Goal: Transaction & Acquisition: Subscribe to service/newsletter

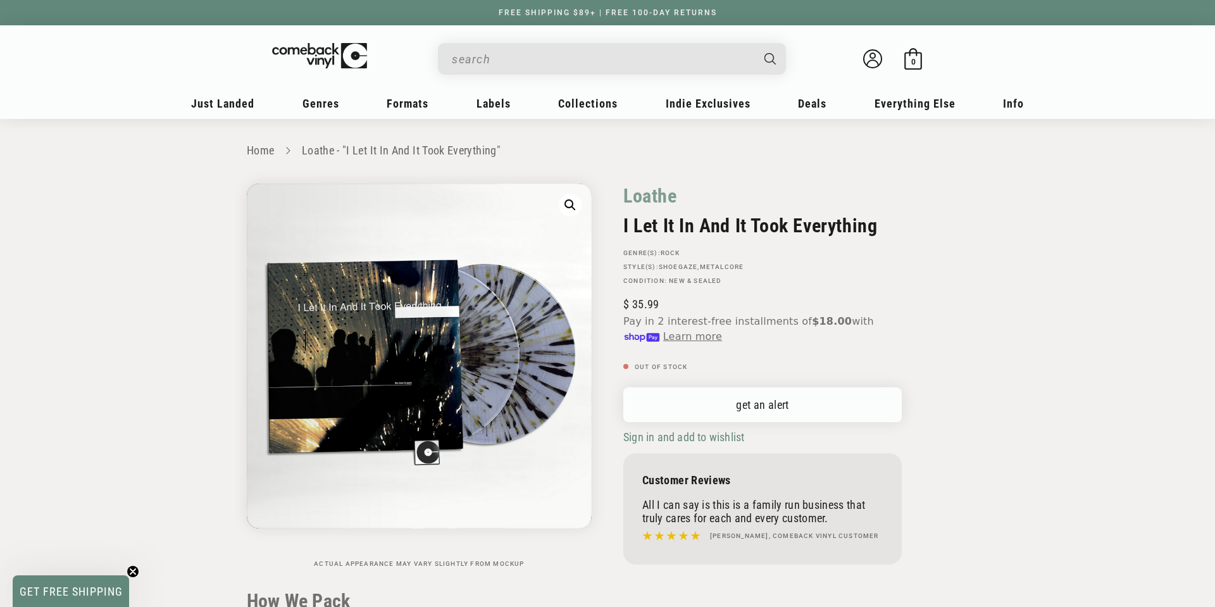
click at [724, 405] on link "get an alert" at bounding box center [762, 404] width 278 height 35
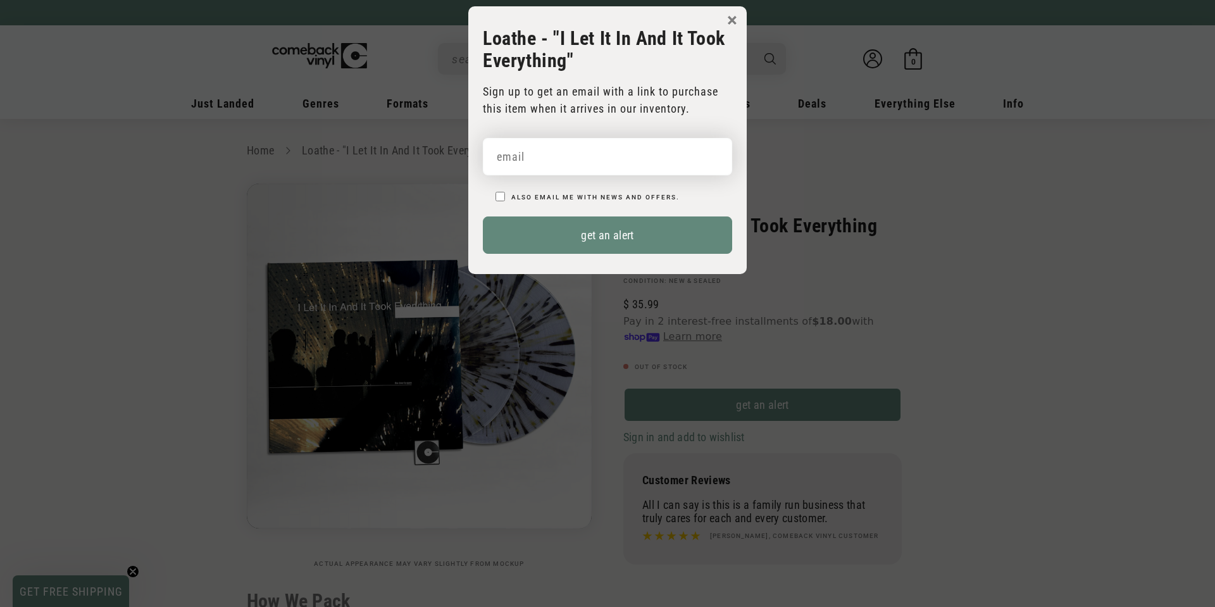
click at [525, 170] on input "email" at bounding box center [607, 156] width 249 height 37
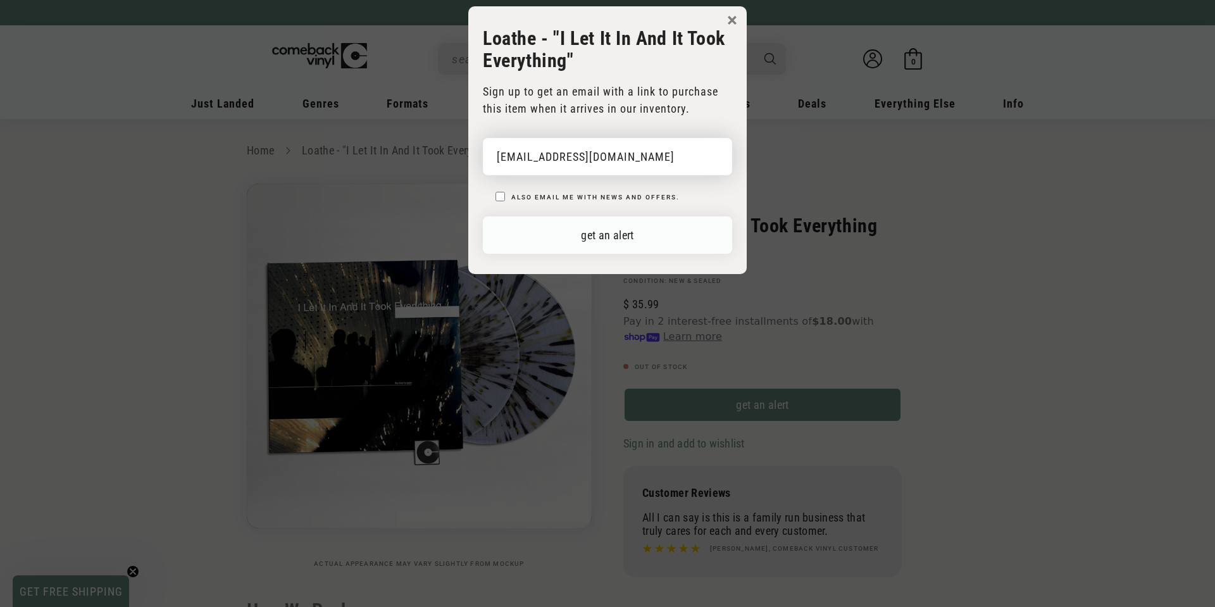
type input "marchedcactus38@icloud.com"
drag, startPoint x: 674, startPoint y: 239, endPoint x: 694, endPoint y: 235, distance: 20.6
click at [674, 239] on button "get an alert" at bounding box center [607, 234] width 249 height 37
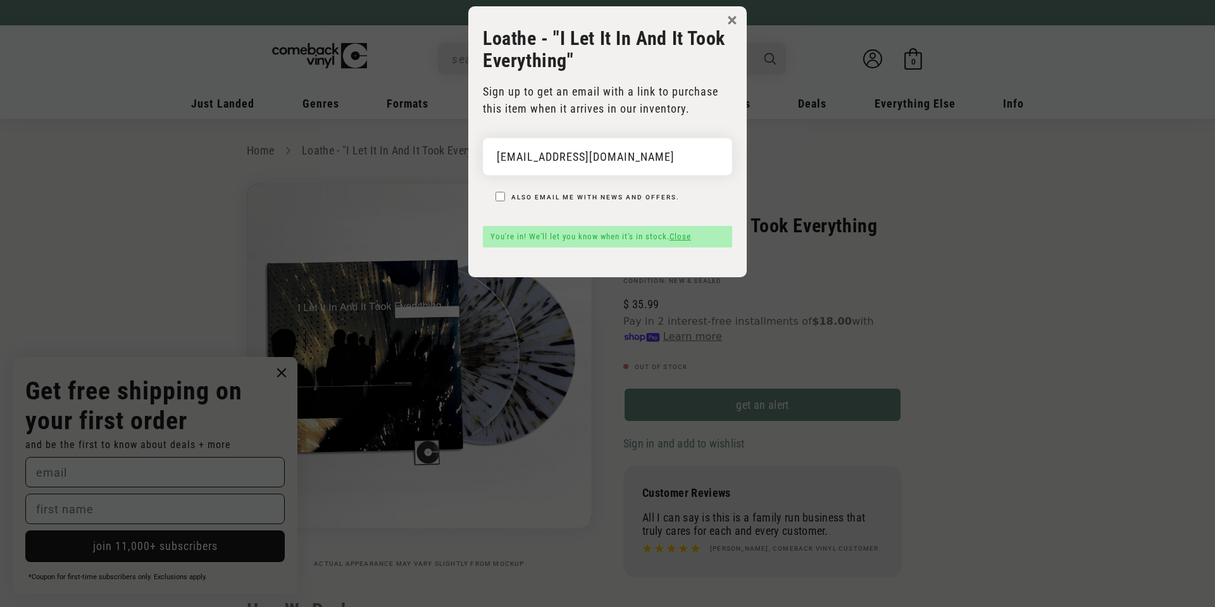
click at [740, 16] on div "× Loathe - "I Let It In And It Took Everything" Sign up to get an email with a …" at bounding box center [607, 141] width 278 height 271
click at [735, 19] on button "×" at bounding box center [732, 20] width 10 height 19
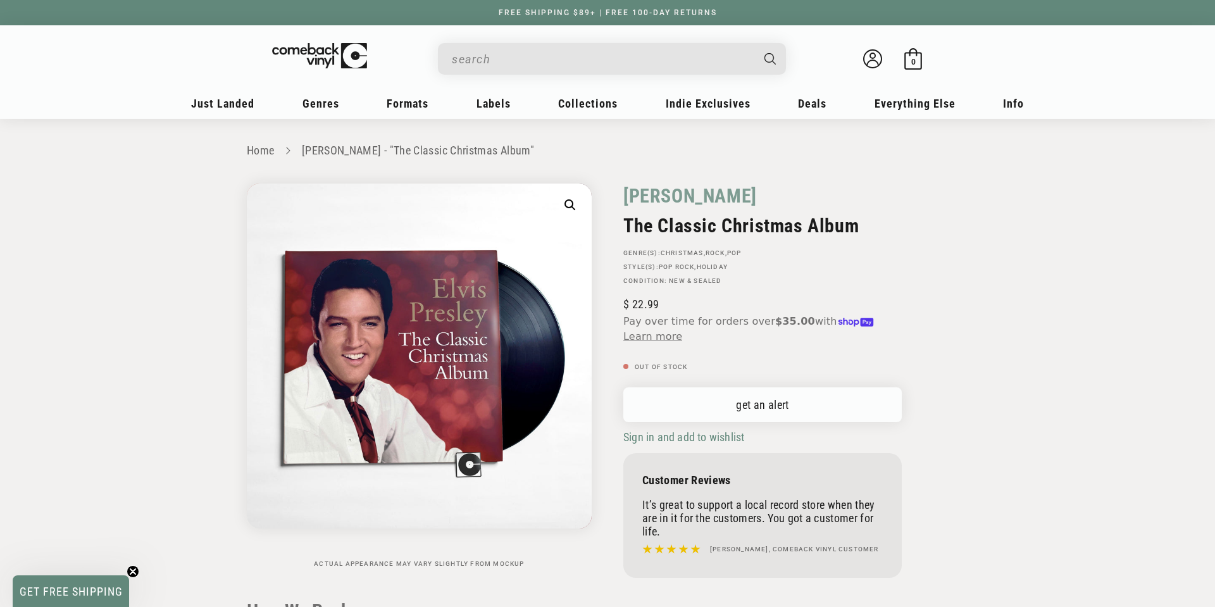
click at [745, 403] on link "get an alert" at bounding box center [762, 404] width 278 height 35
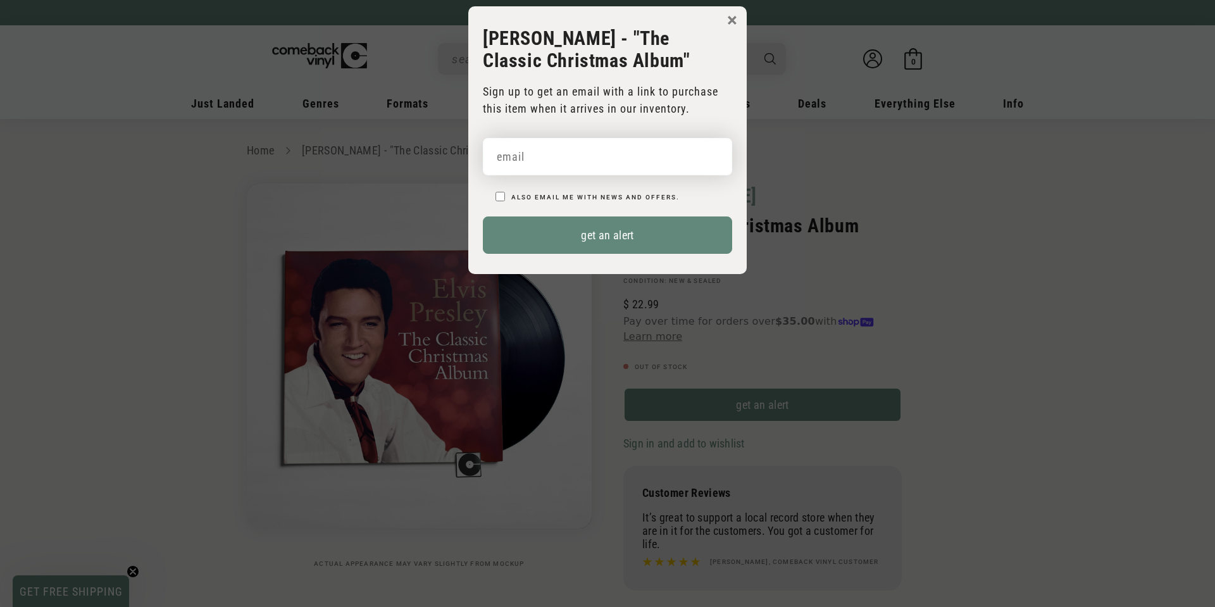
click at [563, 164] on input "email" at bounding box center [607, 156] width 249 height 37
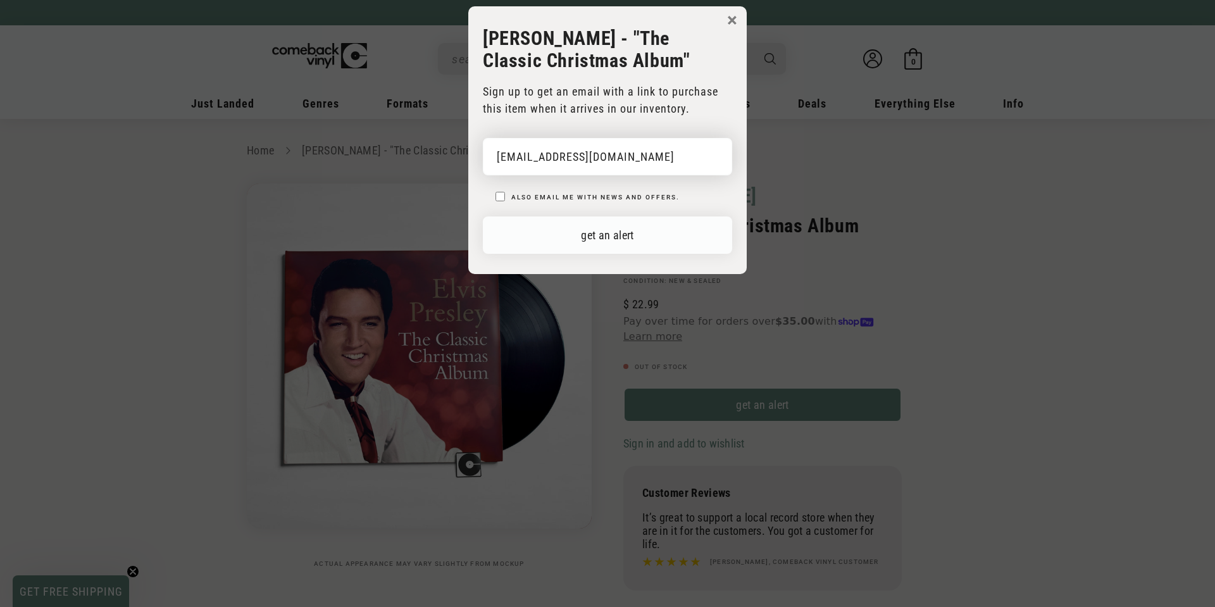
type input "ejhutch1@bellsouth.net"
click at [612, 237] on button "get an alert" at bounding box center [607, 234] width 249 height 37
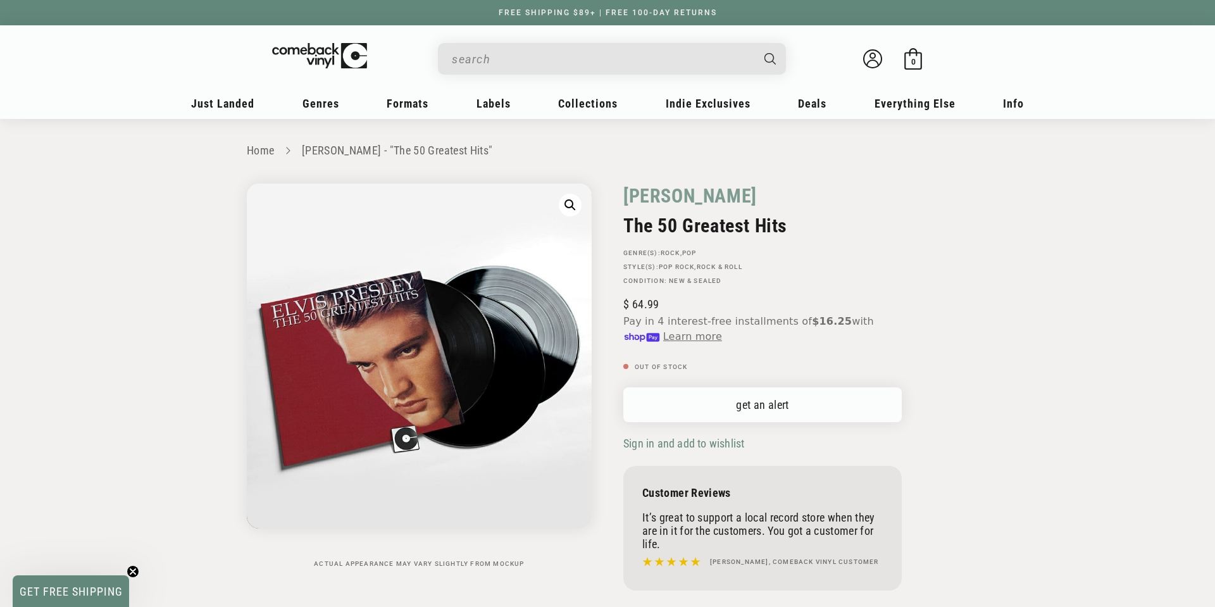
click at [719, 402] on link "get an alert" at bounding box center [762, 404] width 278 height 35
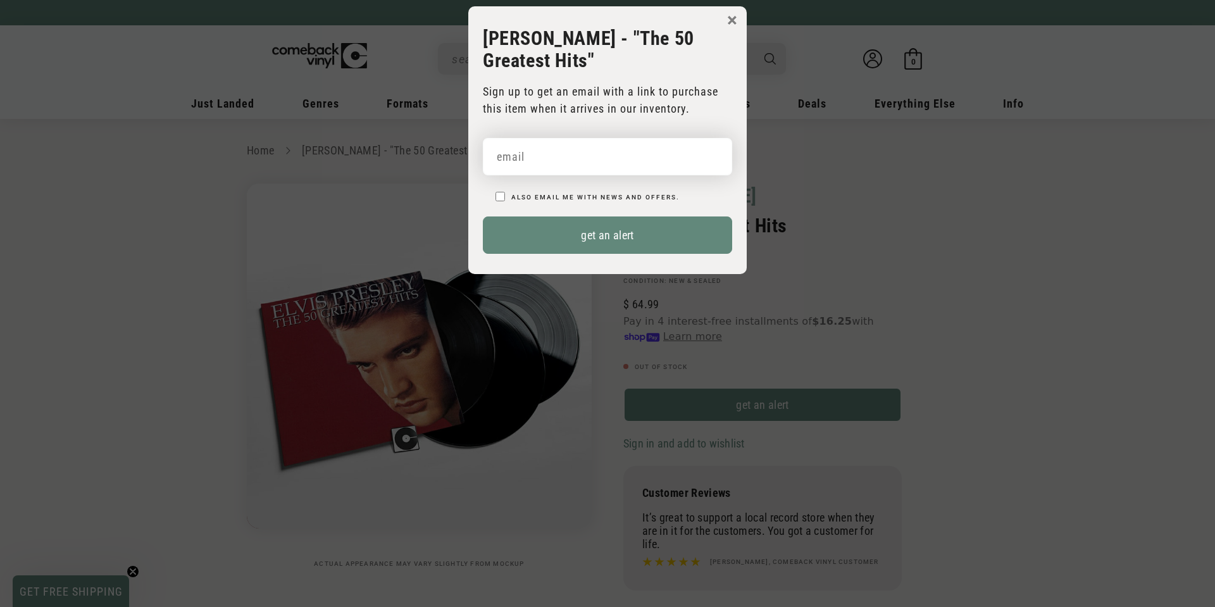
drag, startPoint x: 577, startPoint y: 156, endPoint x: 585, endPoint y: 173, distance: 19.3
click at [577, 156] on input "email" at bounding box center [607, 156] width 249 height 37
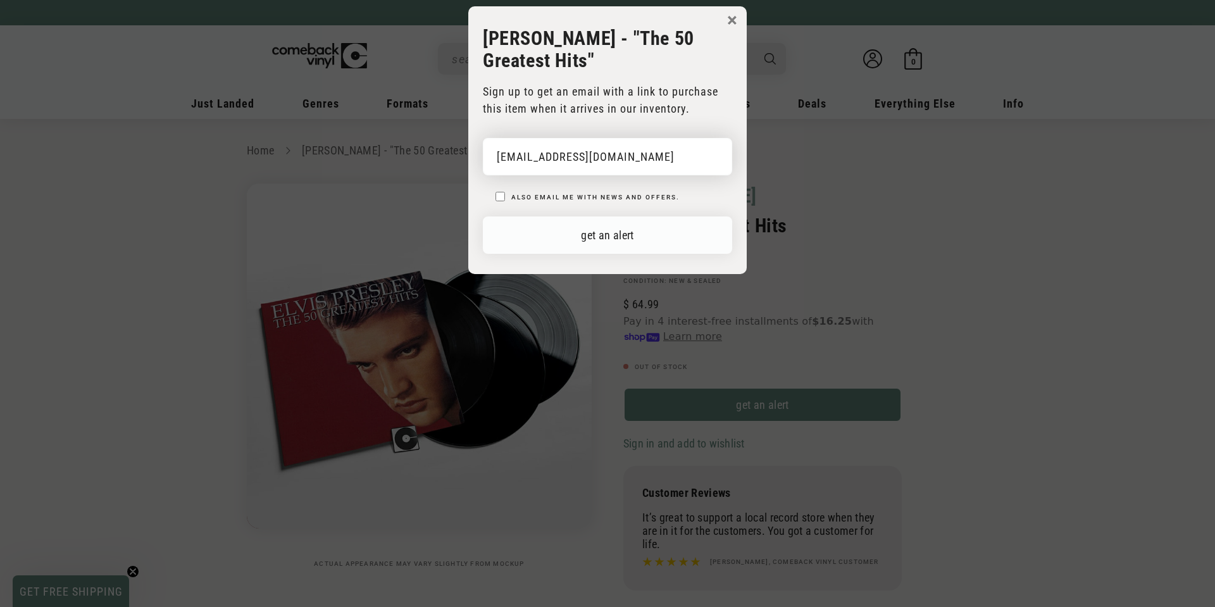
type input "ejhutch1@bellsouth.net"
drag, startPoint x: 602, startPoint y: 229, endPoint x: 613, endPoint y: 234, distance: 12.5
click at [603, 229] on button "get an alert" at bounding box center [607, 234] width 249 height 37
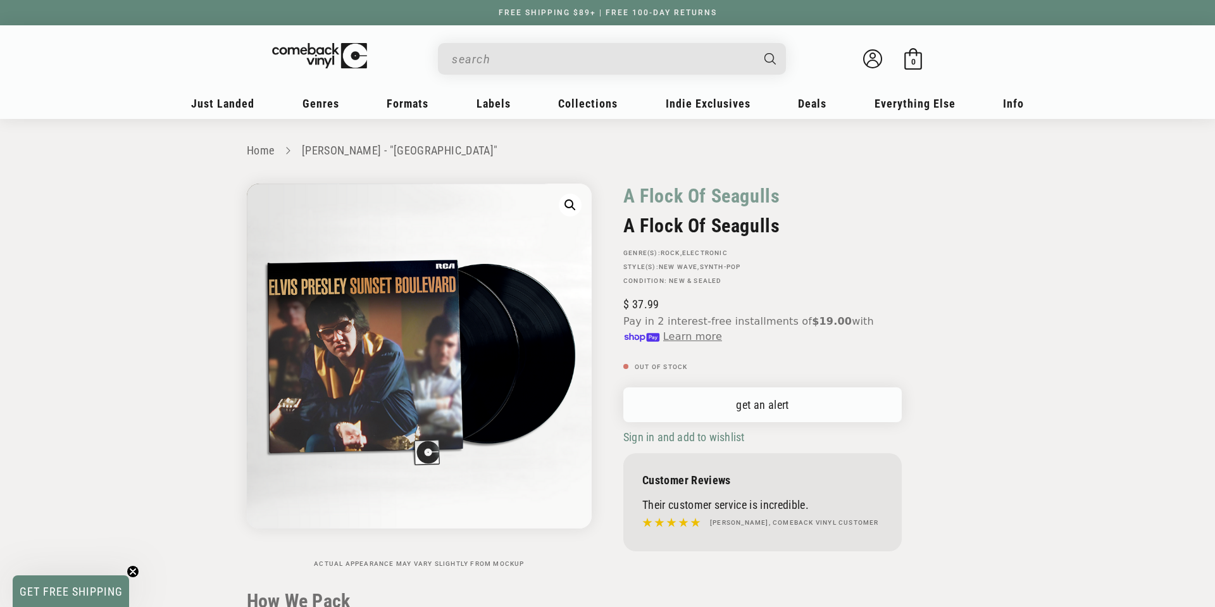
click at [690, 398] on link "get an alert" at bounding box center [762, 404] width 278 height 35
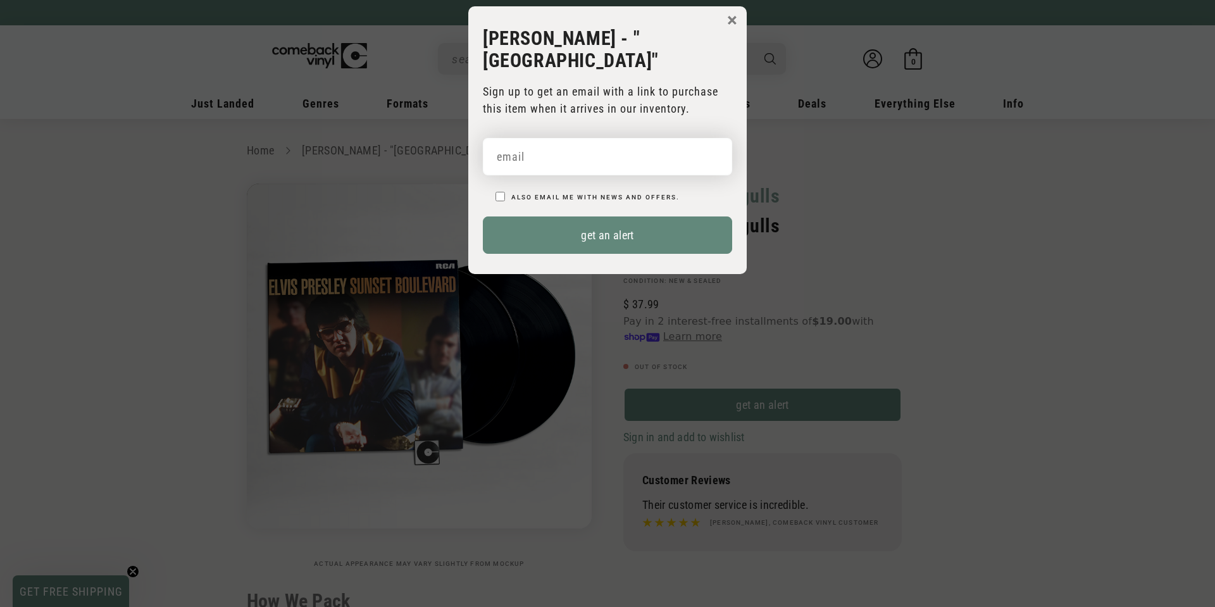
click at [554, 151] on input "email" at bounding box center [607, 156] width 249 height 37
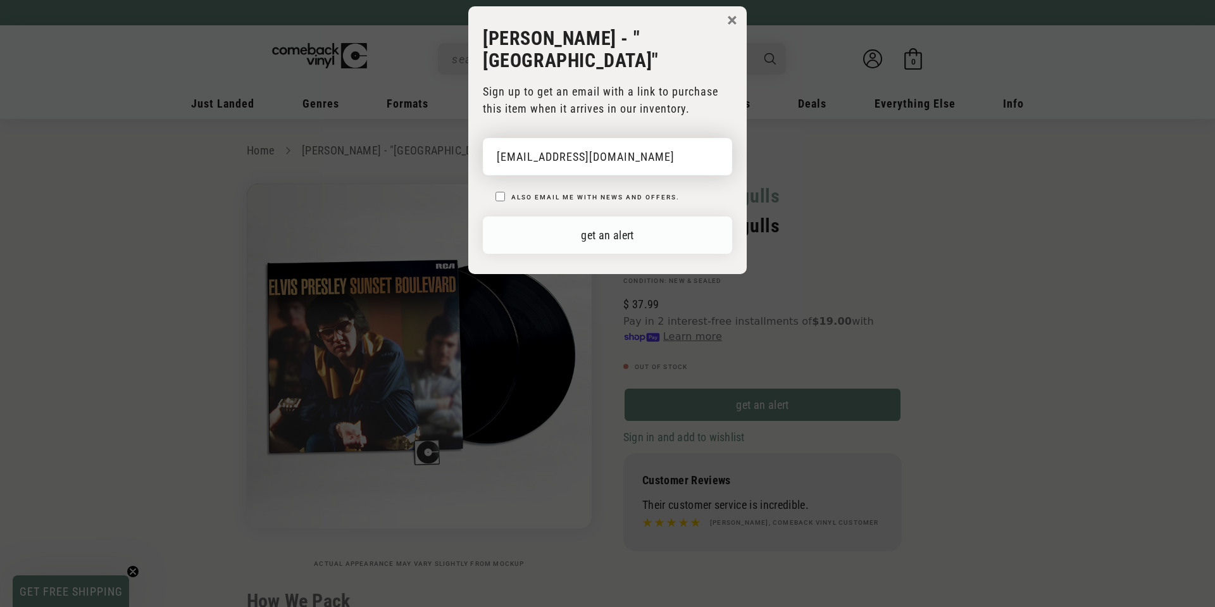
type input "ejhutch1@bellsouth.net"
click at [588, 228] on button "get an alert" at bounding box center [607, 234] width 249 height 37
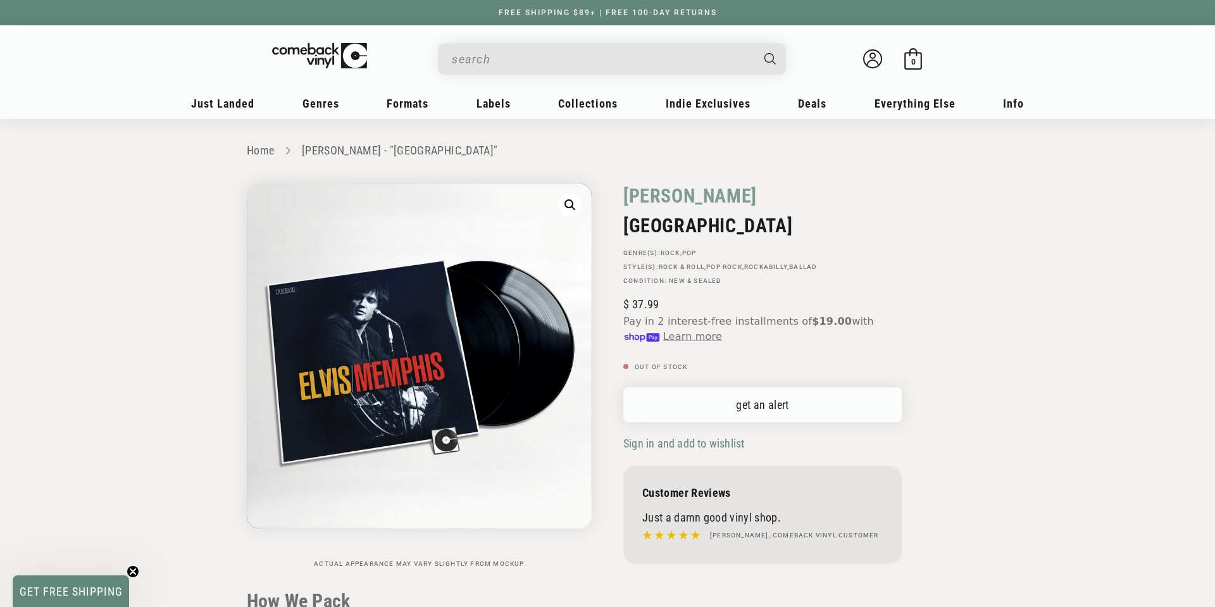
click at [712, 409] on link "get an alert" at bounding box center [762, 404] width 278 height 35
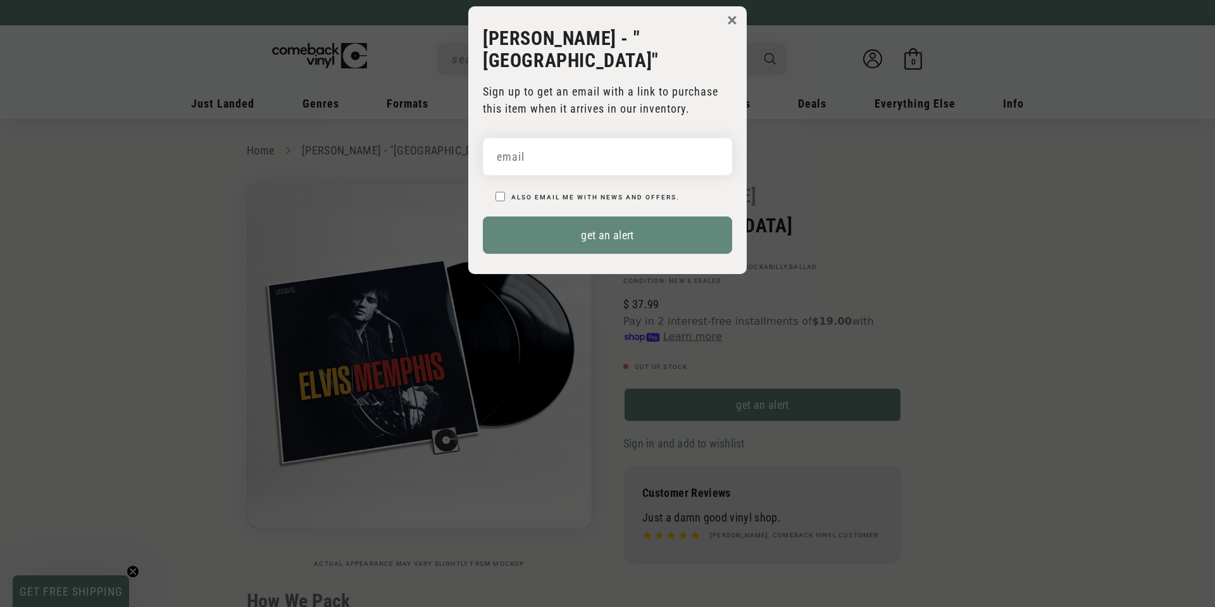
drag, startPoint x: 564, startPoint y: 135, endPoint x: 583, endPoint y: 171, distance: 40.8
click at [564, 138] on input "email" at bounding box center [607, 156] width 249 height 37
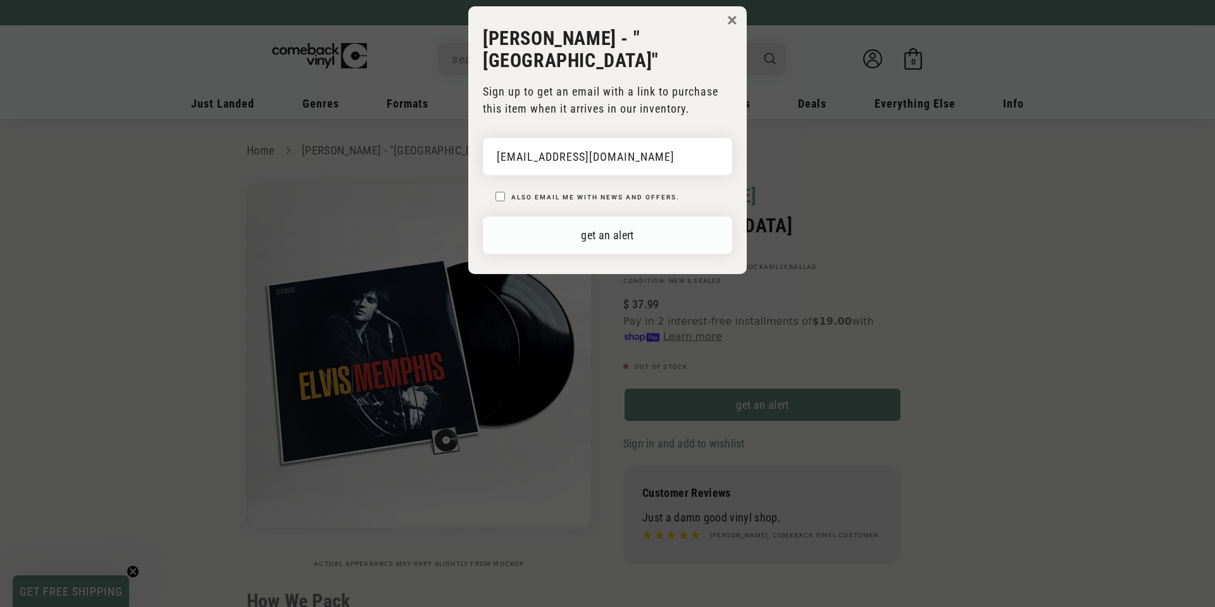
type input "[EMAIL_ADDRESS][DOMAIN_NAME]"
drag, startPoint x: 577, startPoint y: 213, endPoint x: 583, endPoint y: 213, distance: 6.4
click at [578, 216] on button "get an alert" at bounding box center [607, 234] width 249 height 37
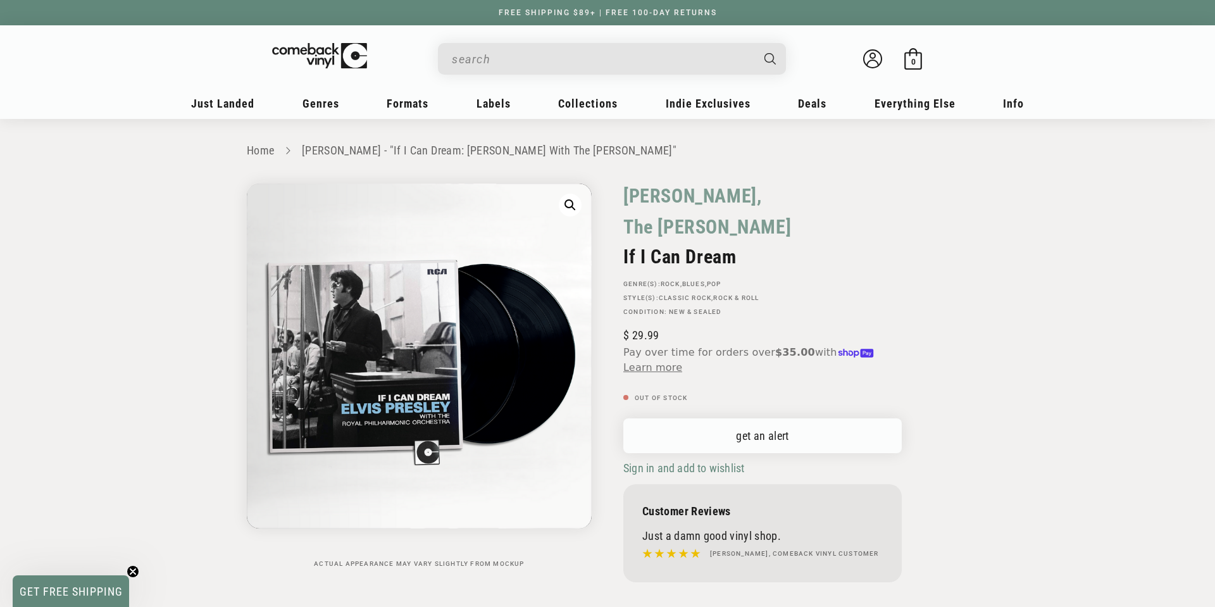
click at [709, 427] on link "get an alert" at bounding box center [762, 435] width 278 height 35
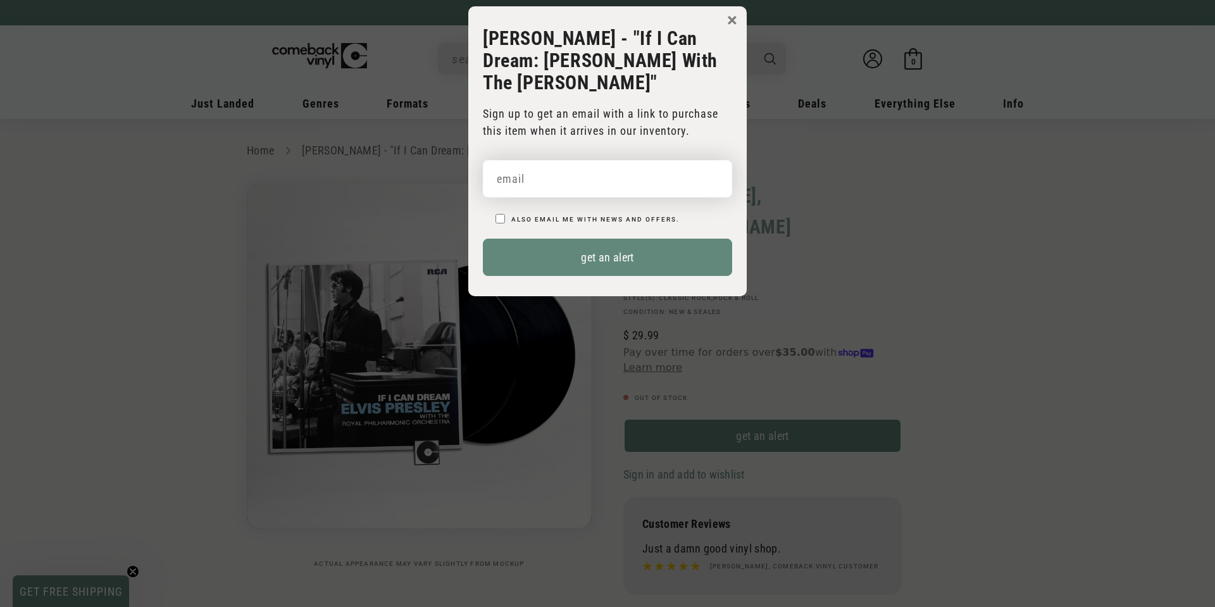
click at [564, 170] on input "email" at bounding box center [607, 178] width 249 height 37
paste input "[EMAIL_ADDRESS][DOMAIN_NAME]"
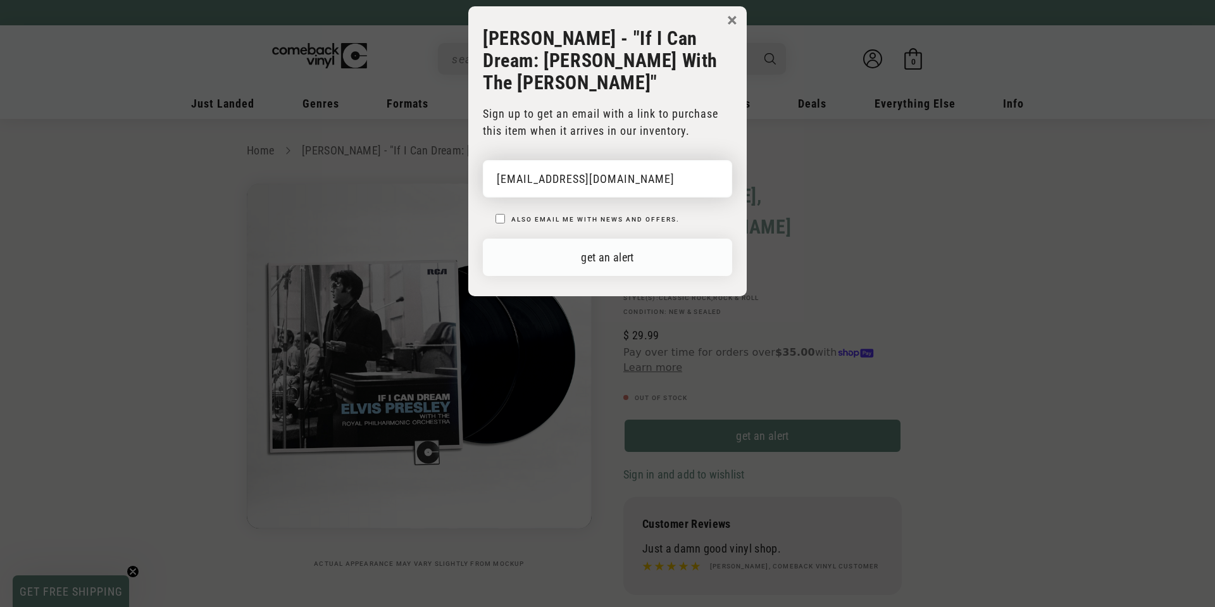
type input "[EMAIL_ADDRESS][DOMAIN_NAME]"
click at [621, 256] on button "get an alert" at bounding box center [607, 257] width 249 height 37
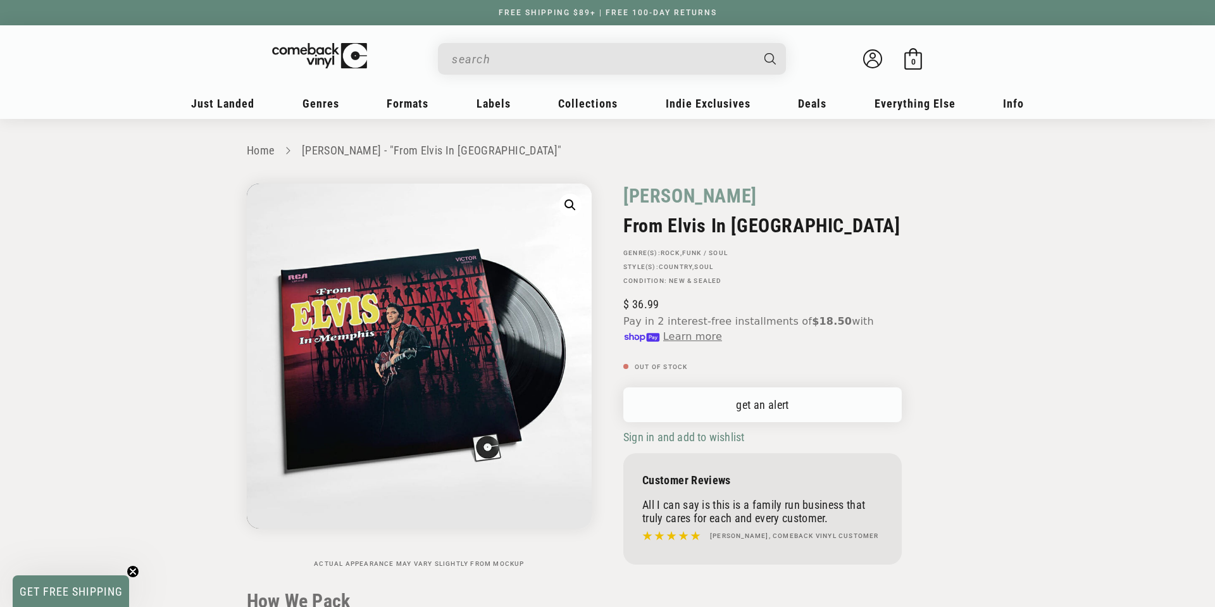
click at [721, 404] on link "get an alert" at bounding box center [762, 404] width 278 height 35
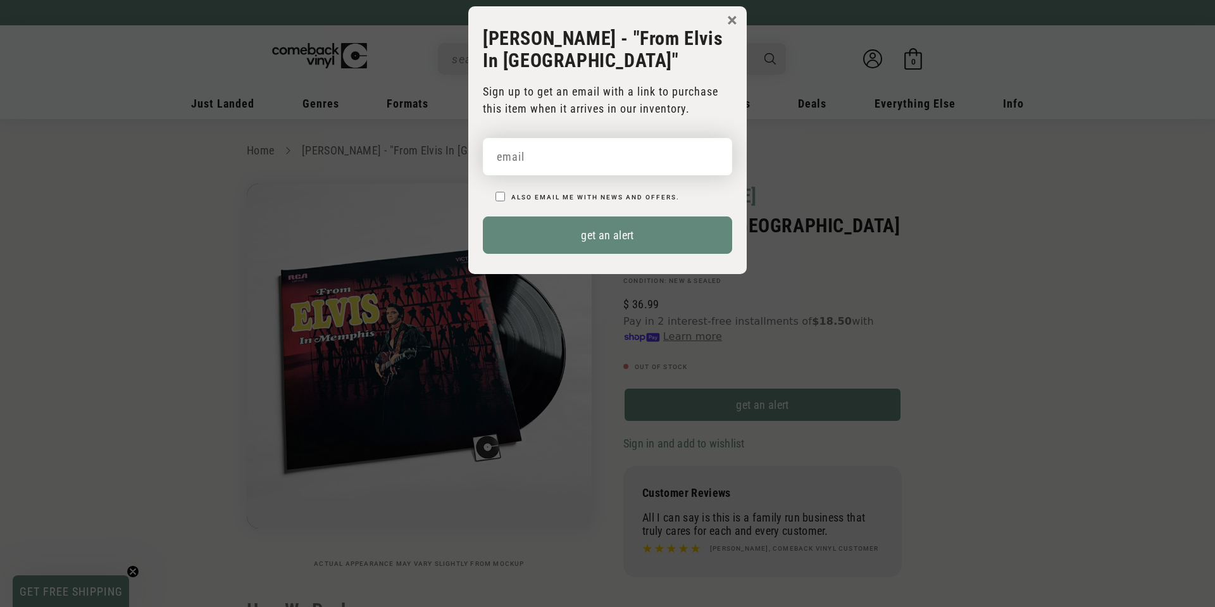
drag, startPoint x: 567, startPoint y: 162, endPoint x: 585, endPoint y: 206, distance: 47.1
click at [567, 163] on input "email" at bounding box center [607, 156] width 249 height 37
paste input "[EMAIL_ADDRESS][DOMAIN_NAME]"
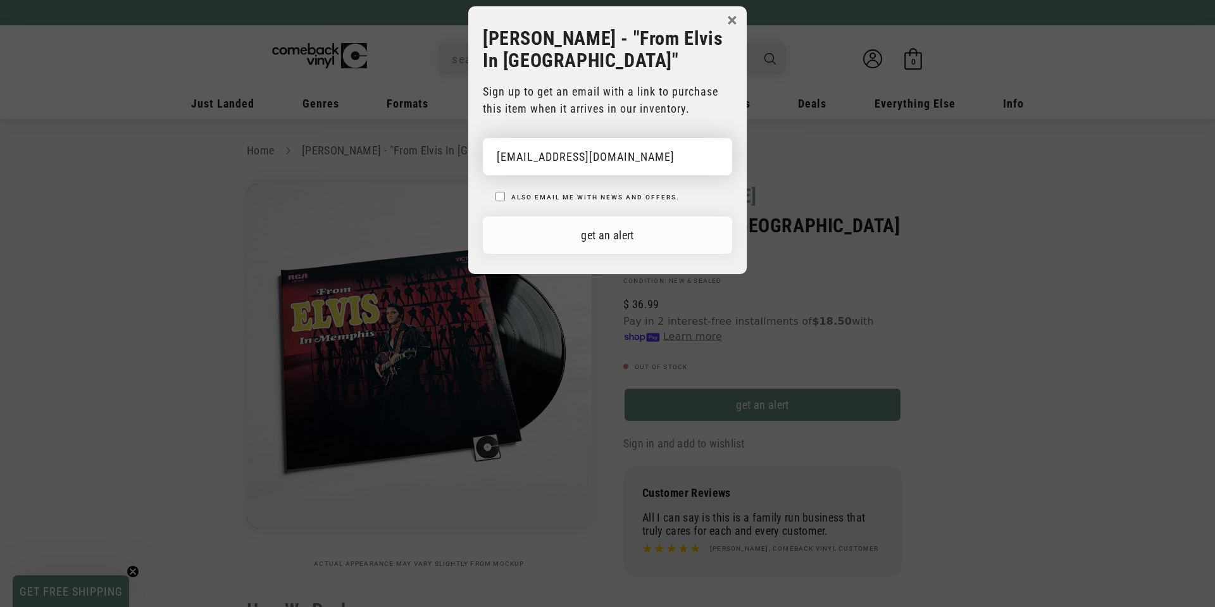
type input "[EMAIL_ADDRESS][DOMAIN_NAME]"
click at [593, 232] on button "get an alert" at bounding box center [607, 234] width 249 height 37
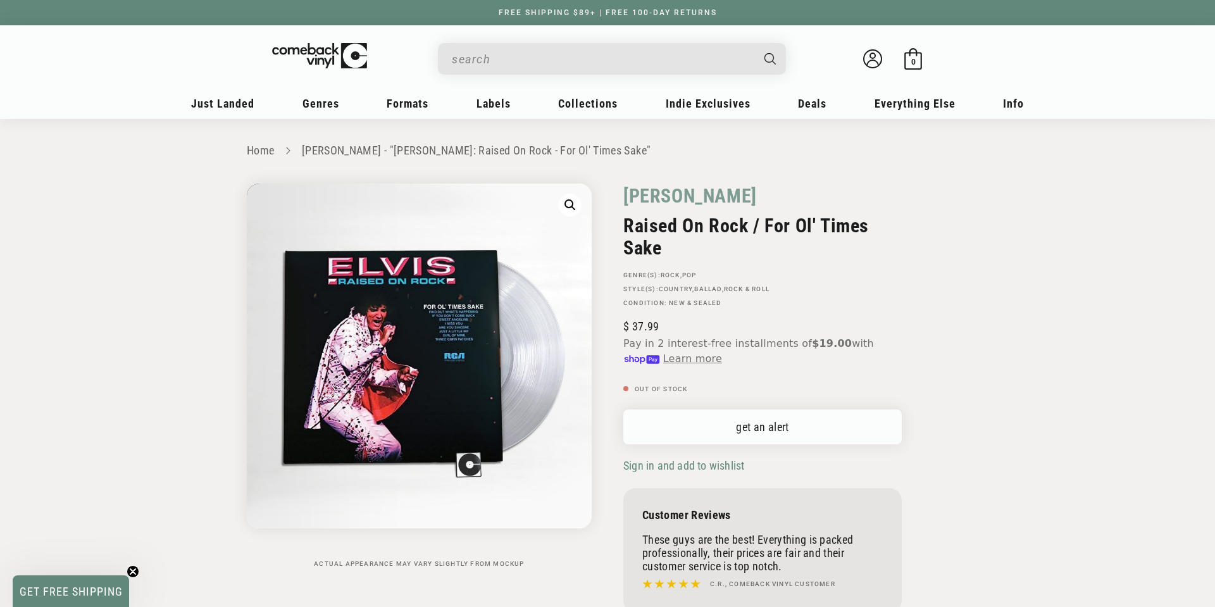
click at [697, 441] on link "get an alert" at bounding box center [762, 426] width 278 height 35
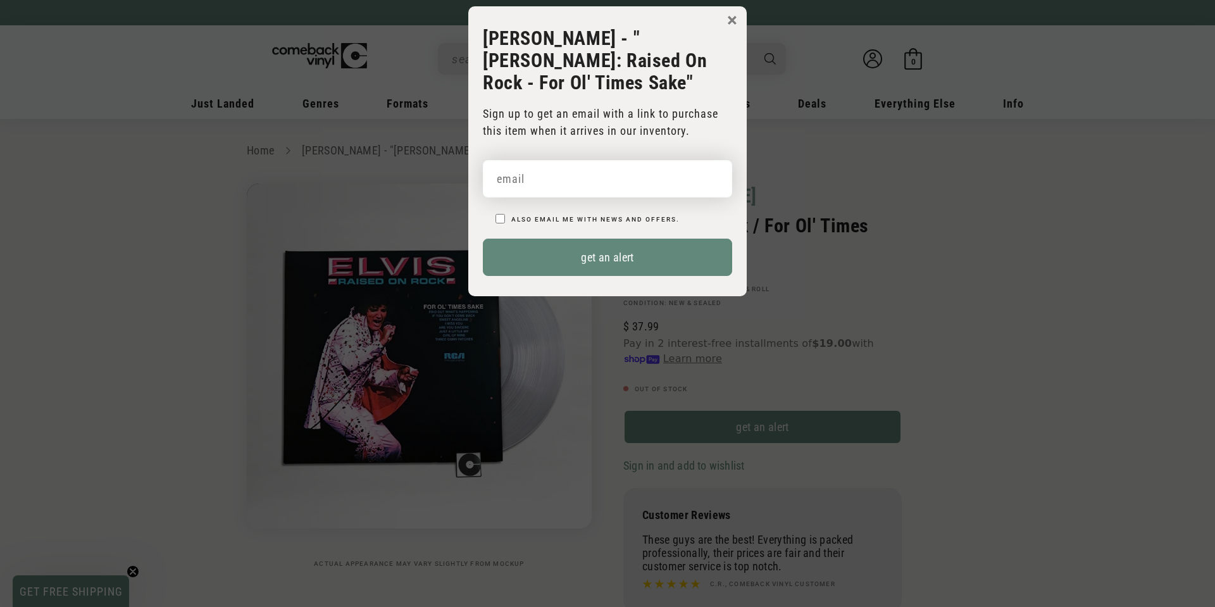
drag, startPoint x: 575, startPoint y: 164, endPoint x: 580, endPoint y: 171, distance: 8.2
click at [576, 165] on input "email" at bounding box center [607, 178] width 249 height 37
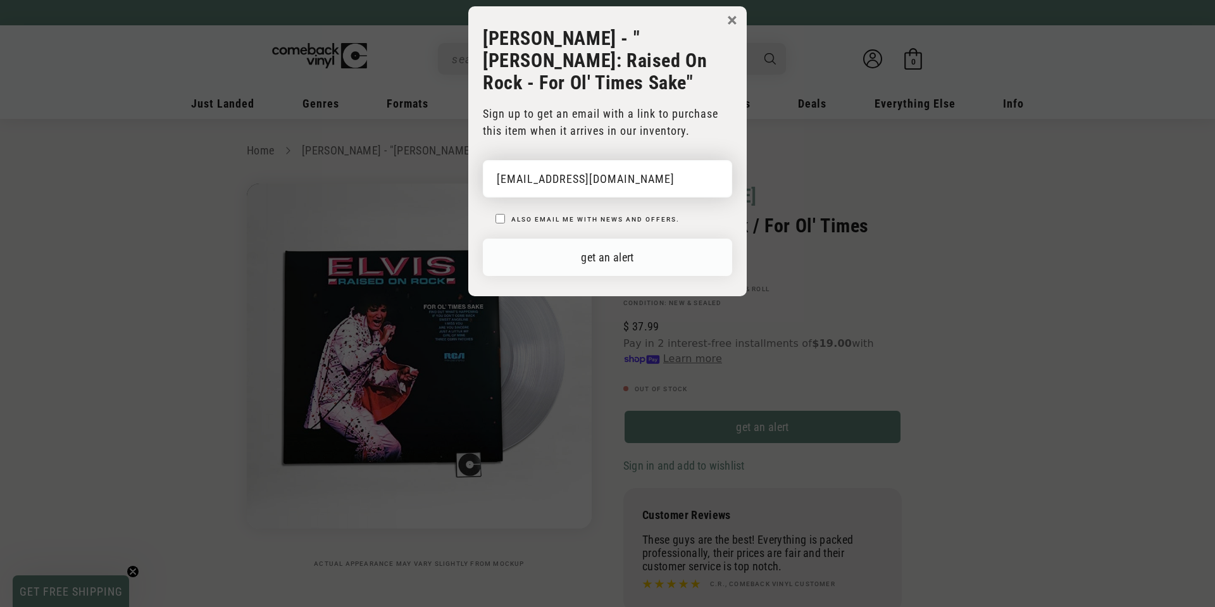
type input "[EMAIL_ADDRESS][DOMAIN_NAME]"
click at [603, 239] on button "get an alert" at bounding box center [607, 257] width 249 height 37
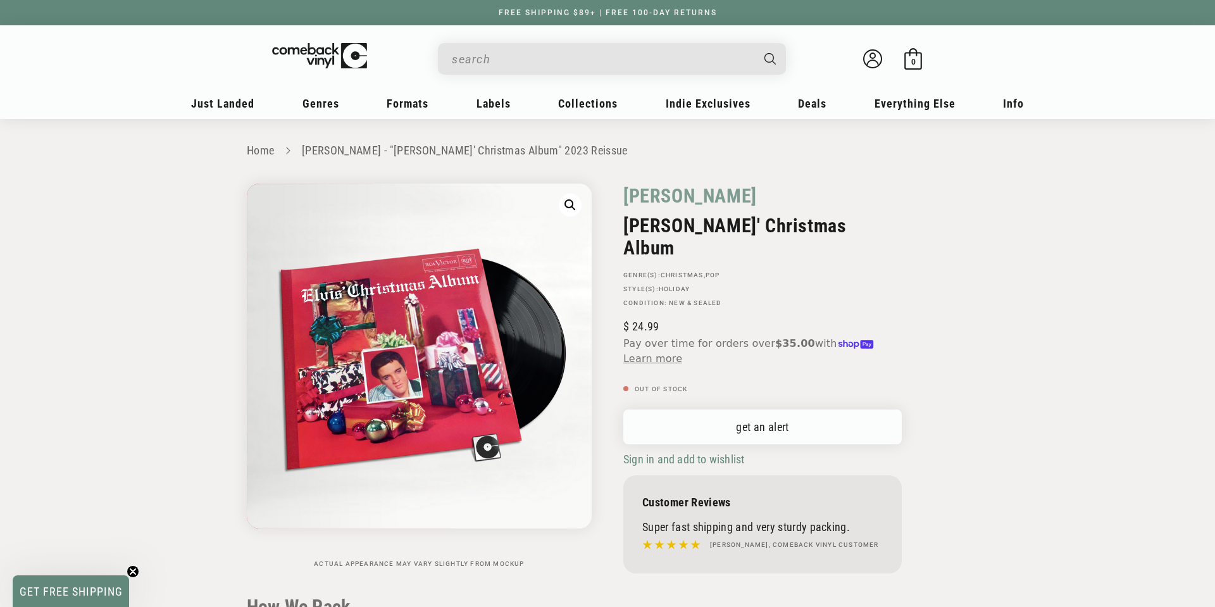
click at [743, 409] on link "get an alert" at bounding box center [762, 426] width 278 height 35
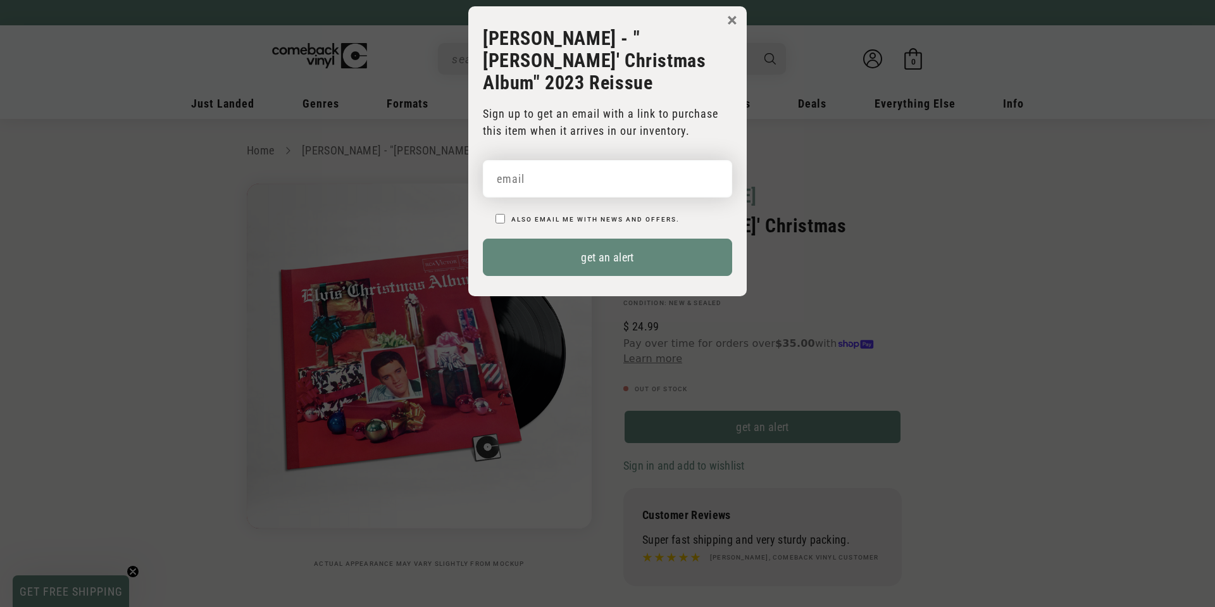
drag, startPoint x: 540, startPoint y: 174, endPoint x: 610, endPoint y: 229, distance: 89.2
click at [540, 175] on input "email" at bounding box center [607, 178] width 249 height 37
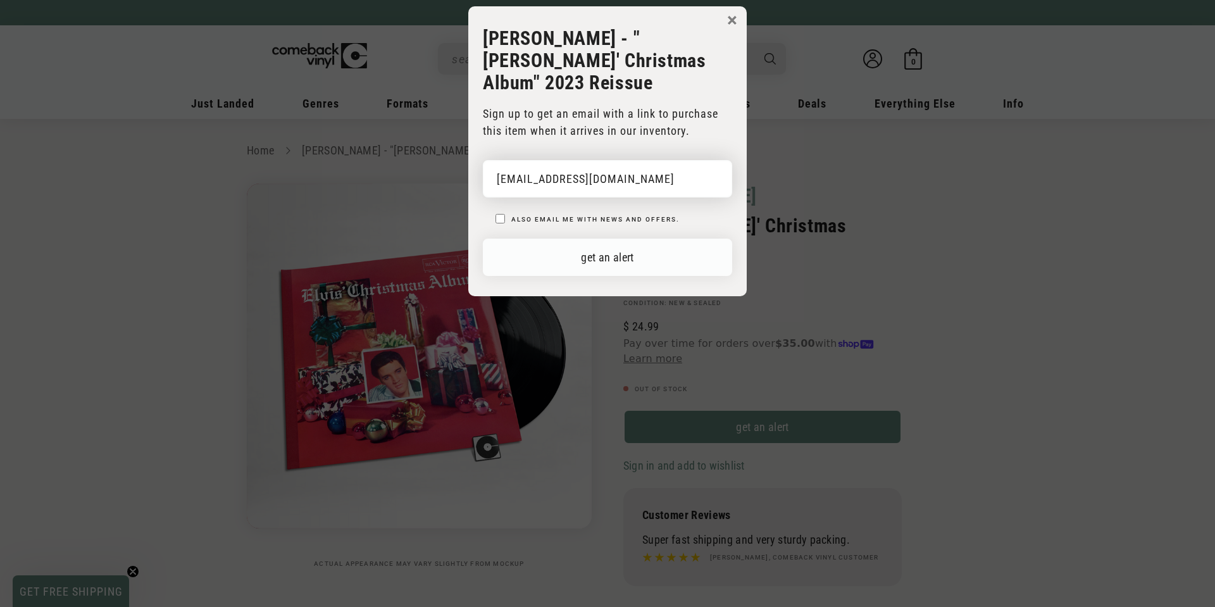
type input "[EMAIL_ADDRESS][DOMAIN_NAME]"
drag, startPoint x: 609, startPoint y: 251, endPoint x: 619, endPoint y: 247, distance: 11.6
click at [611, 251] on button "get an alert" at bounding box center [607, 257] width 249 height 37
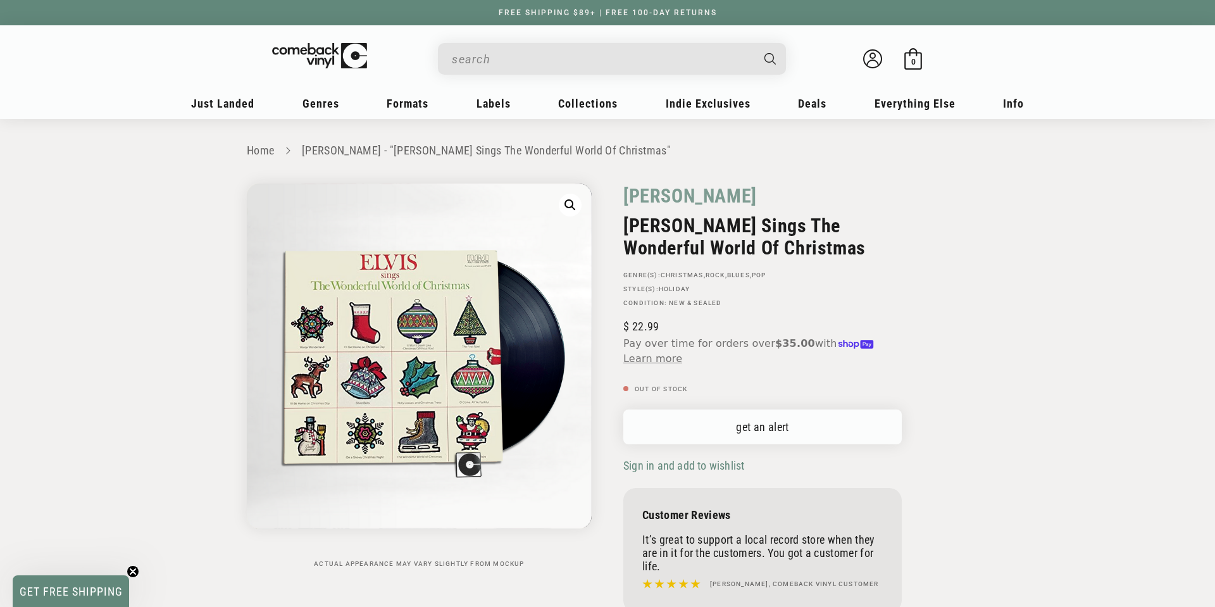
click at [700, 422] on link "get an alert" at bounding box center [762, 426] width 278 height 35
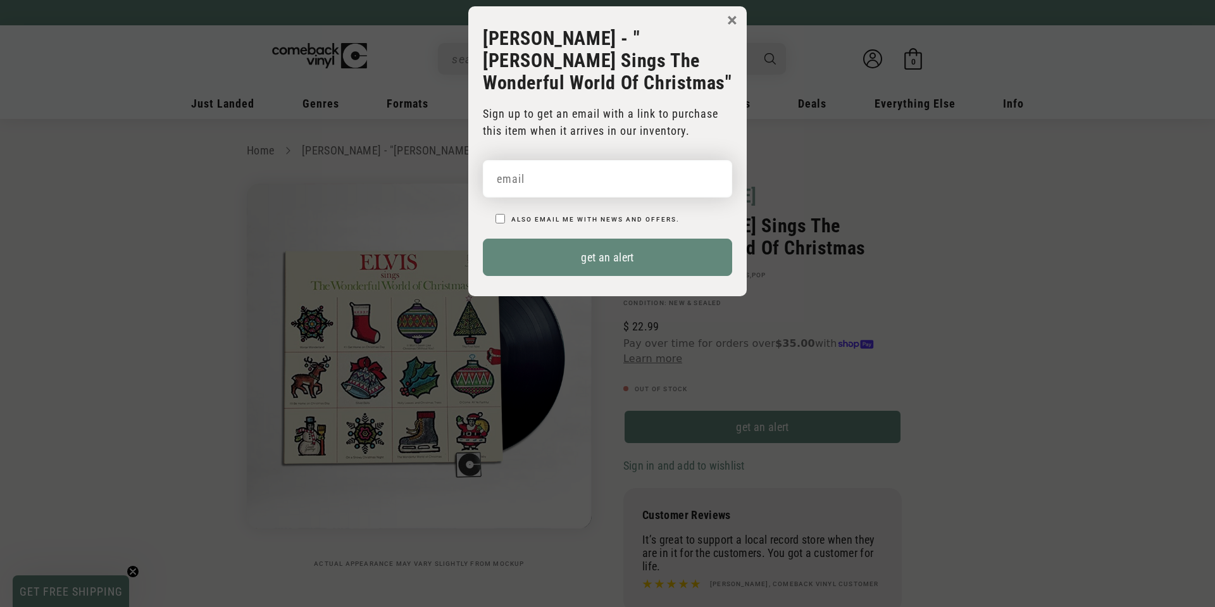
drag, startPoint x: 534, startPoint y: 162, endPoint x: 569, endPoint y: 204, distance: 54.8
click at [534, 163] on input "email" at bounding box center [607, 178] width 249 height 37
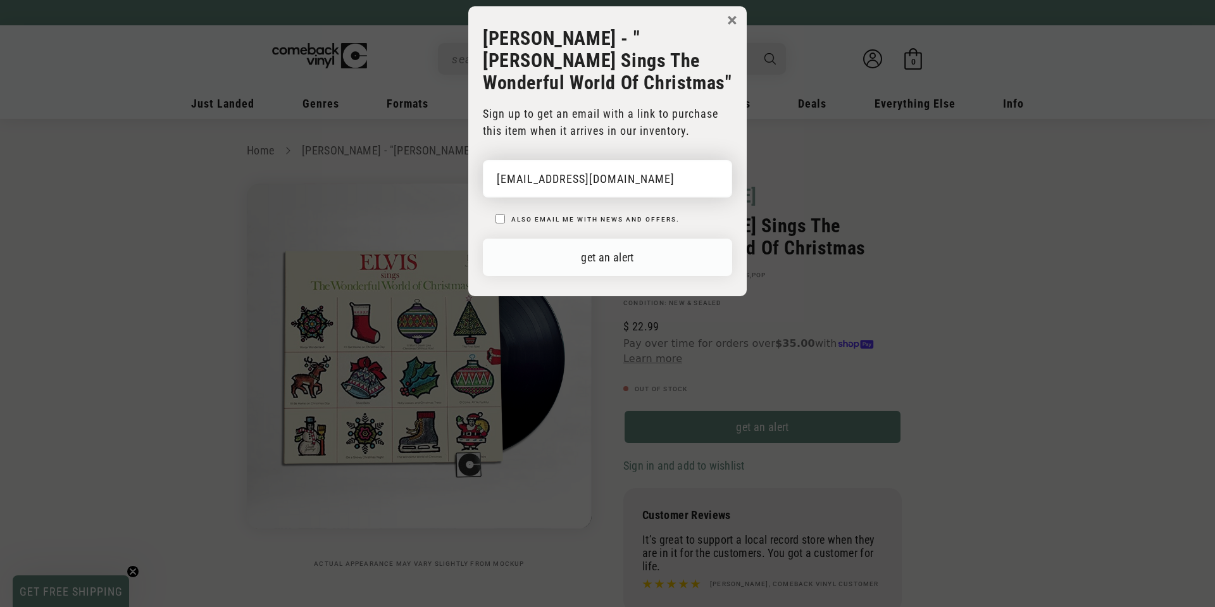
type input "[EMAIL_ADDRESS][DOMAIN_NAME]"
drag, startPoint x: 582, startPoint y: 233, endPoint x: 588, endPoint y: 232, distance: 6.5
click at [582, 239] on button "get an alert" at bounding box center [607, 257] width 249 height 37
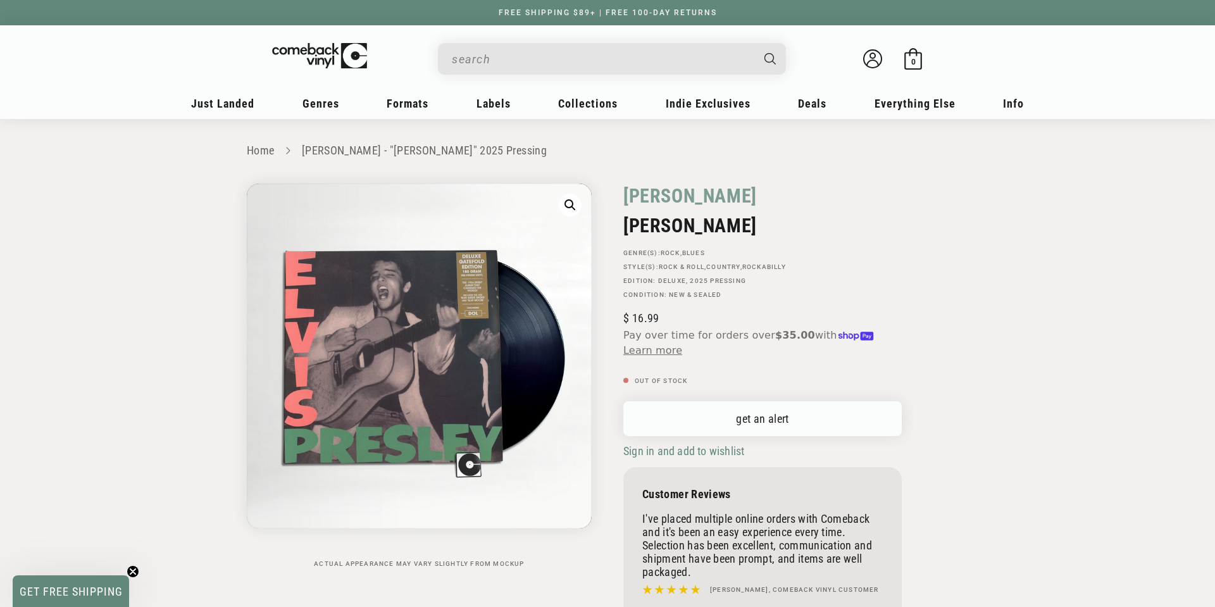
click at [700, 421] on link "get an alert" at bounding box center [762, 418] width 278 height 35
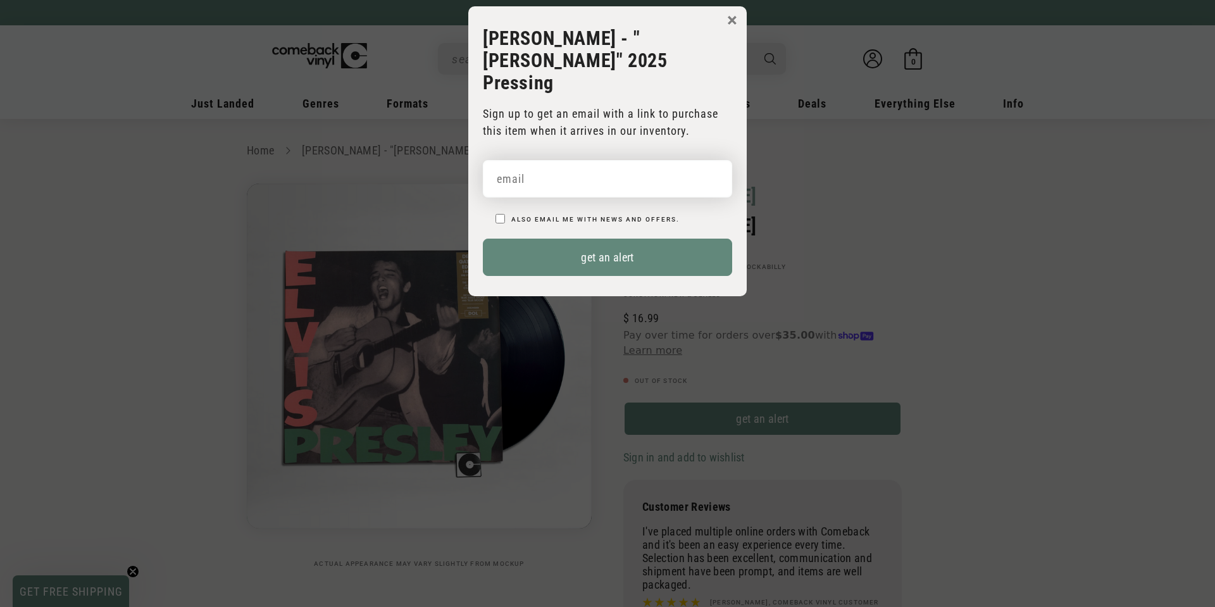
drag, startPoint x: 578, startPoint y: 154, endPoint x: 582, endPoint y: 192, distance: 38.8
click at [578, 160] on input "email" at bounding box center [607, 178] width 249 height 37
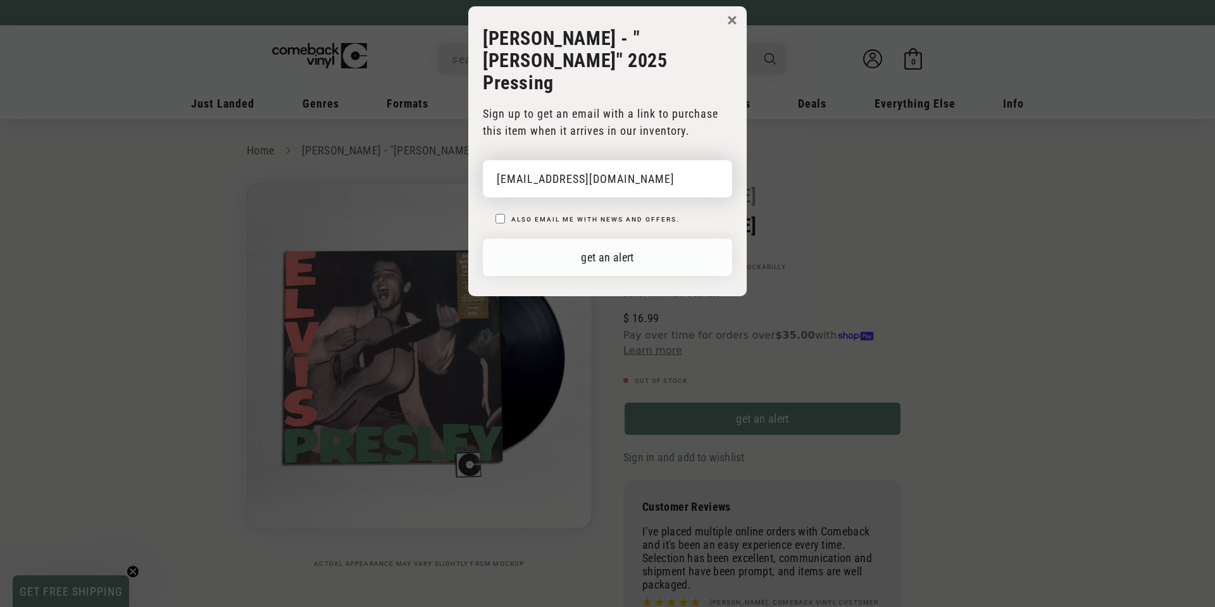
type input "[EMAIL_ADDRESS][DOMAIN_NAME]"
drag, startPoint x: 586, startPoint y: 237, endPoint x: 594, endPoint y: 232, distance: 9.7
click at [587, 239] on button "get an alert" at bounding box center [607, 257] width 249 height 37
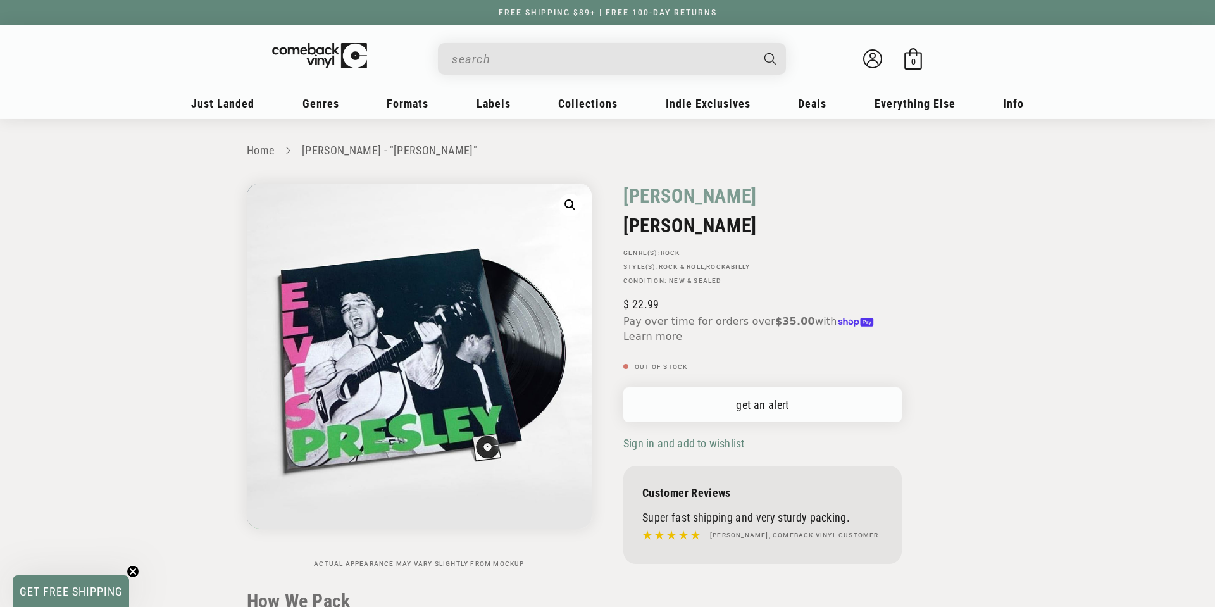
click at [706, 397] on link "get an alert" at bounding box center [762, 404] width 278 height 35
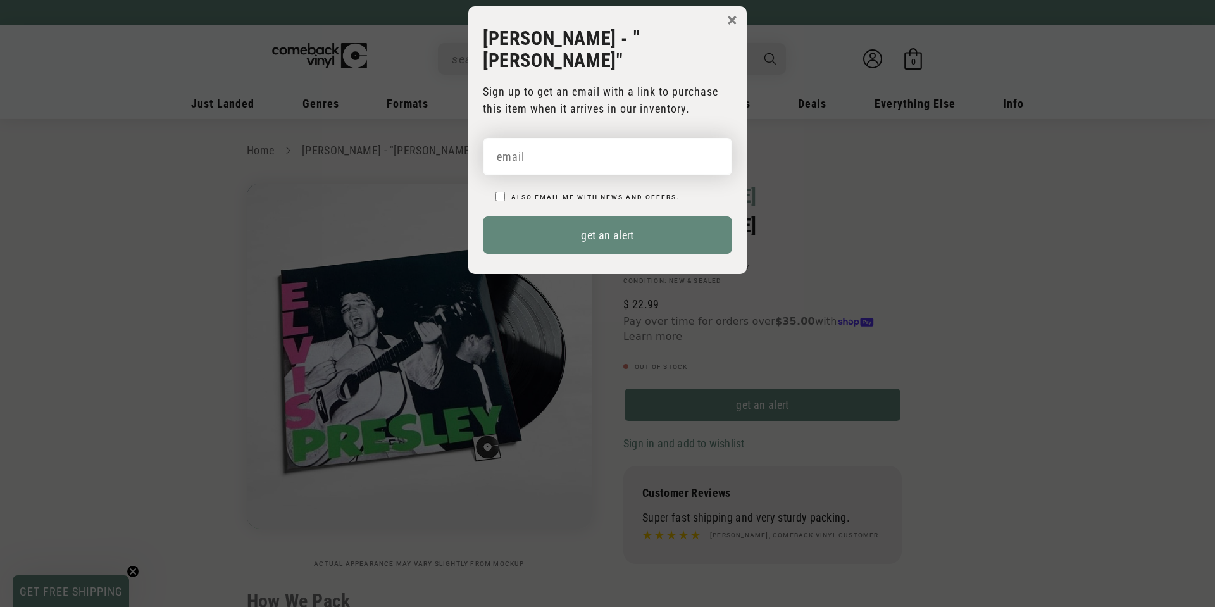
drag, startPoint x: 572, startPoint y: 140, endPoint x: 578, endPoint y: 181, distance: 41.6
click at [572, 140] on input "email" at bounding box center [607, 156] width 249 height 37
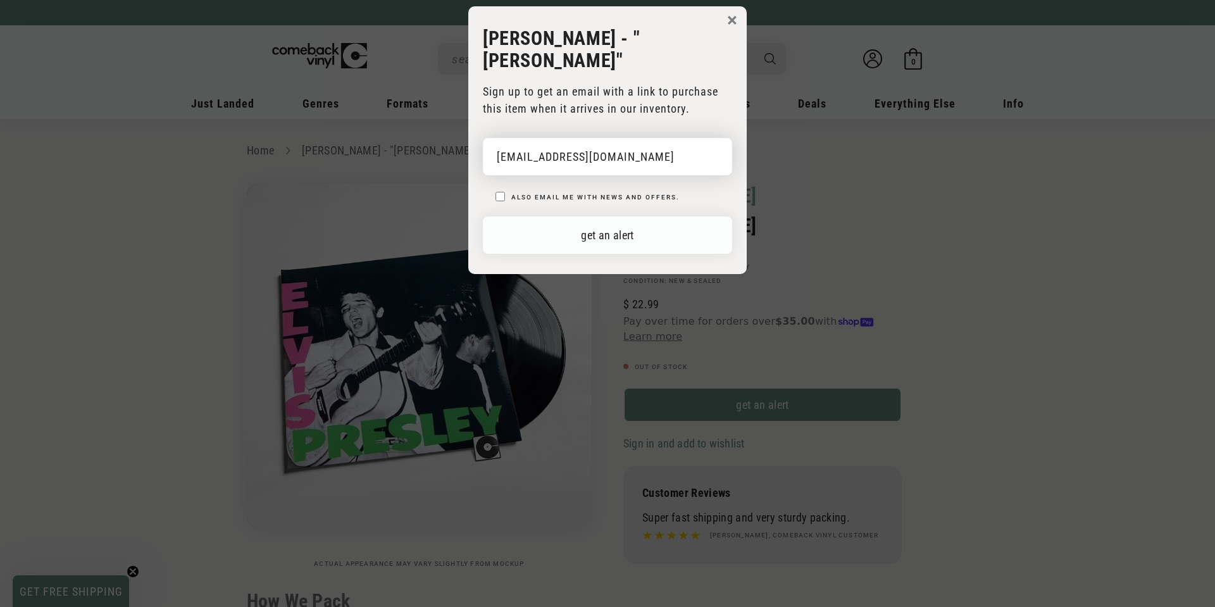
type input "ejhutch1@bellsouth.net"
click at [583, 216] on button "get an alert" at bounding box center [607, 234] width 249 height 37
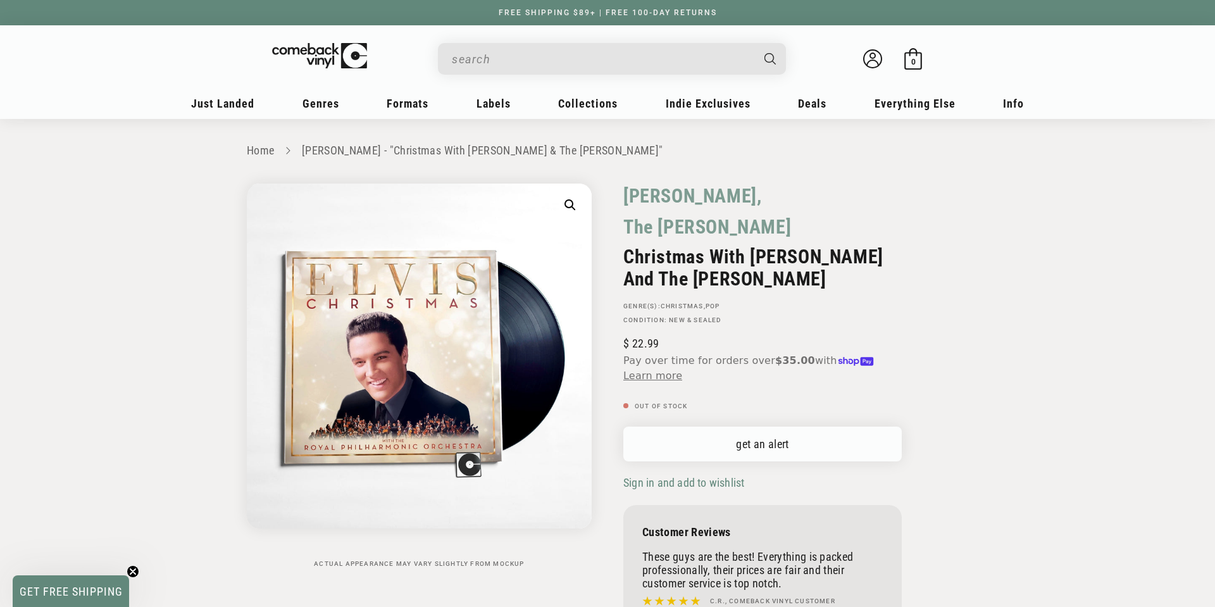
click at [684, 454] on link "get an alert" at bounding box center [762, 443] width 278 height 35
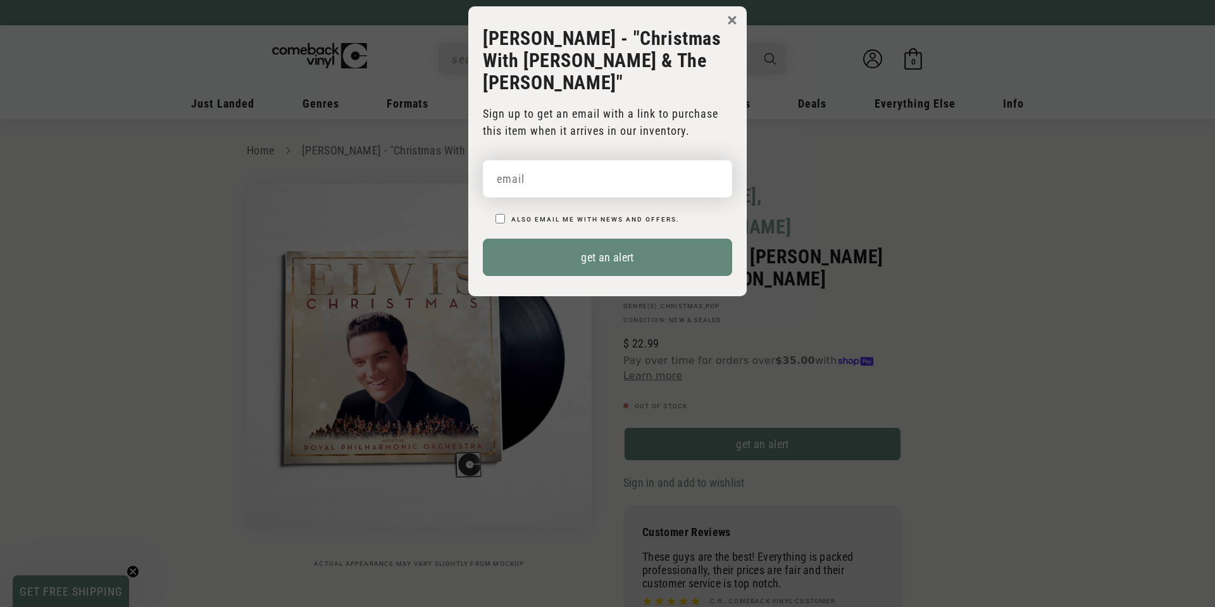
click at [593, 170] on input "email" at bounding box center [607, 178] width 249 height 37
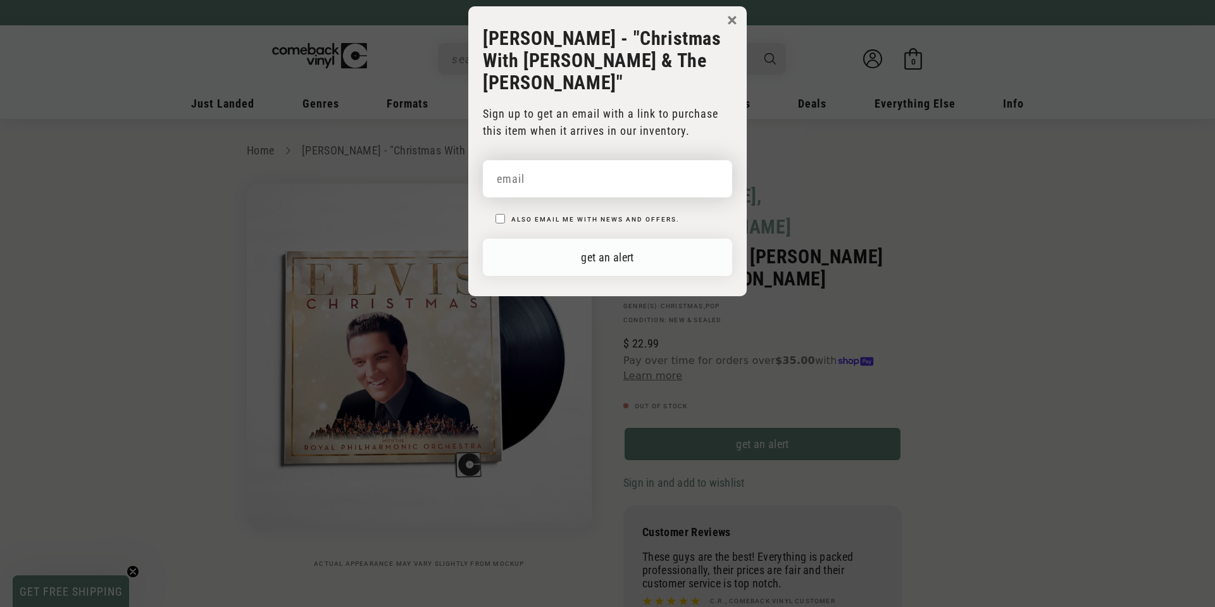
paste input "ejhutch1@bellsouth.net"
type input "ejhutch1@bellsouth.net"
click at [600, 254] on button "get an alert" at bounding box center [607, 257] width 249 height 37
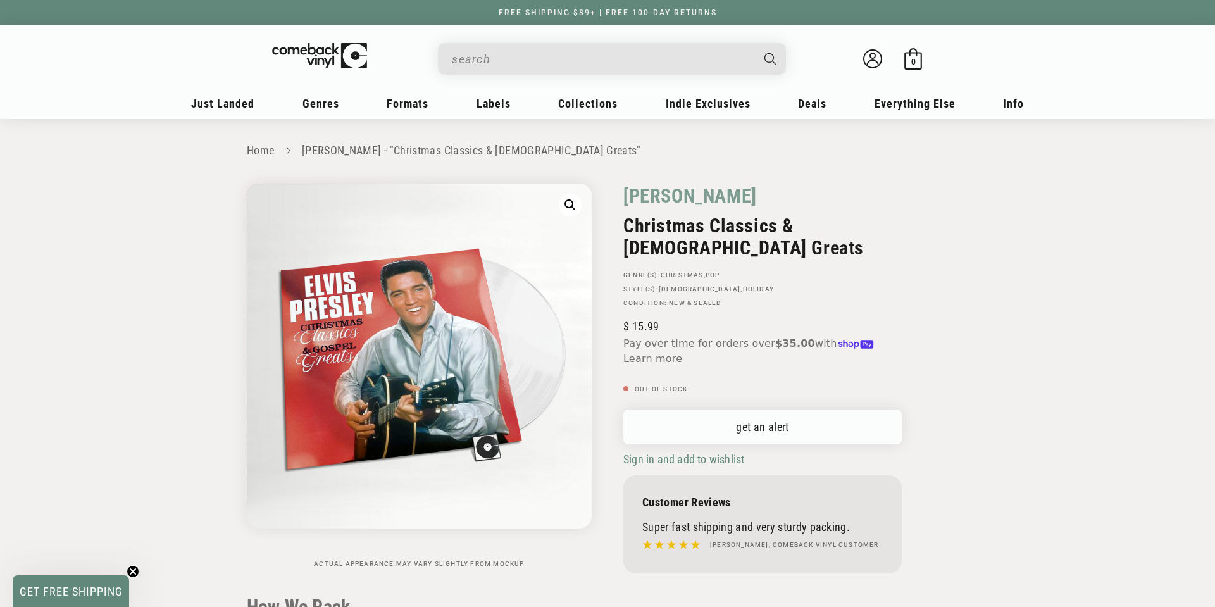
click at [700, 426] on link "get an alert" at bounding box center [762, 426] width 278 height 35
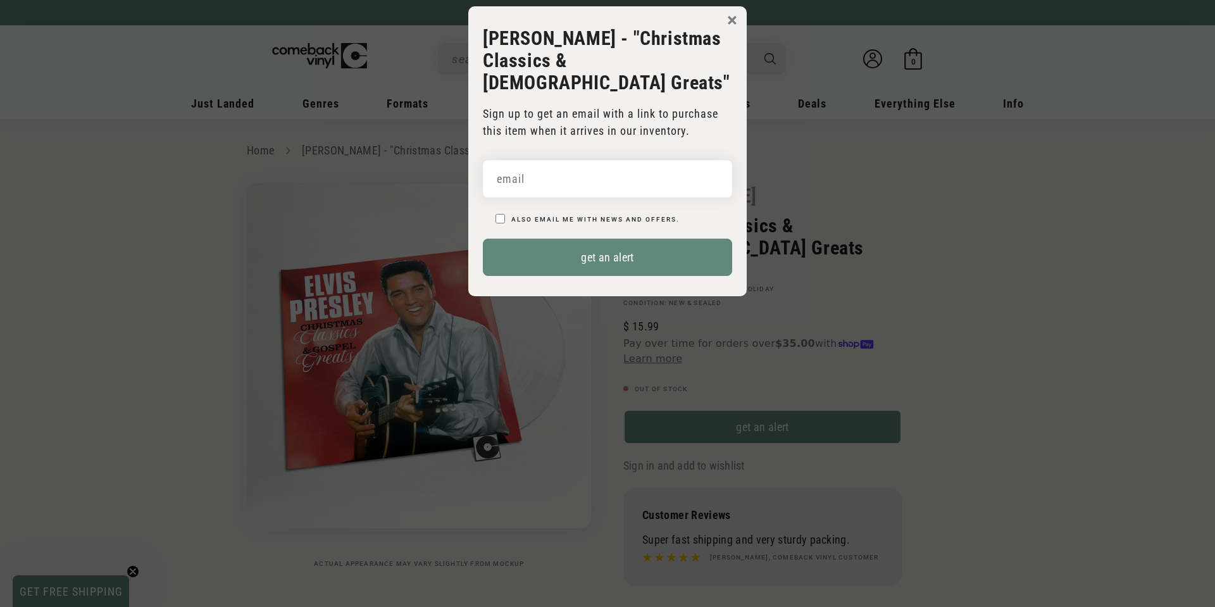
click at [533, 161] on input "email" at bounding box center [607, 178] width 249 height 37
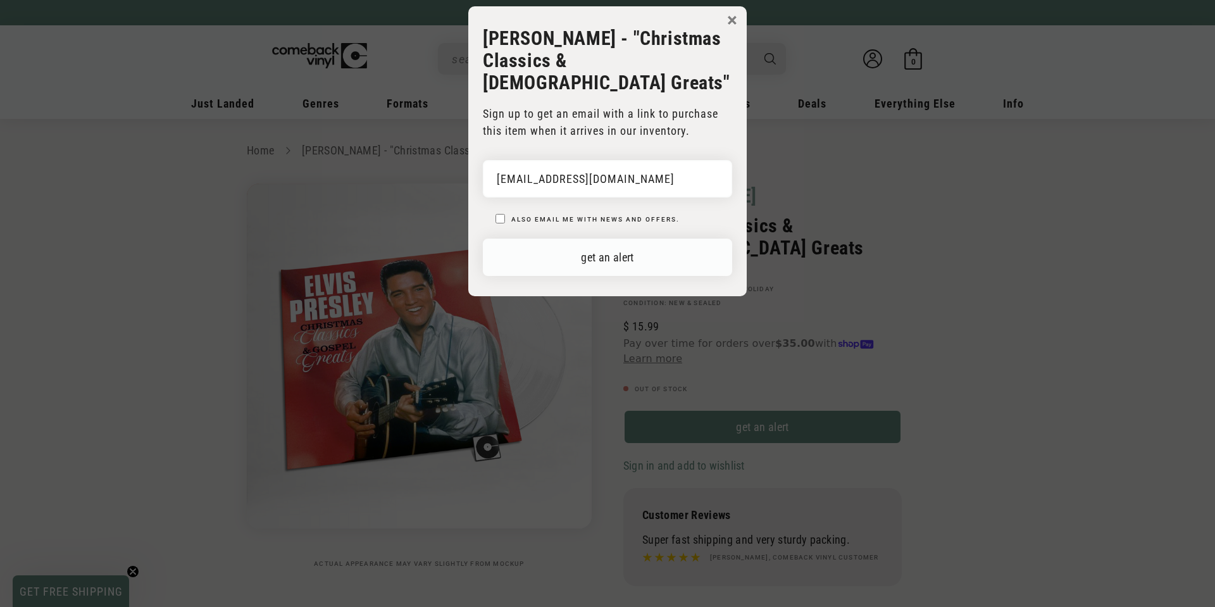
type input "ejhutch1@bellsouth.net"
click at [570, 239] on button "get an alert" at bounding box center [607, 257] width 249 height 37
